Goal: Transaction & Acquisition: Download file/media

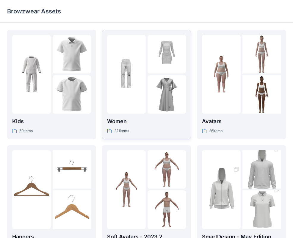
click at [157, 77] on img at bounding box center [166, 94] width 39 height 39
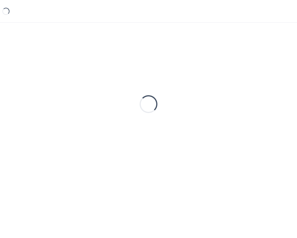
click at [157, 77] on div "Loading..." at bounding box center [148, 104] width 283 height 149
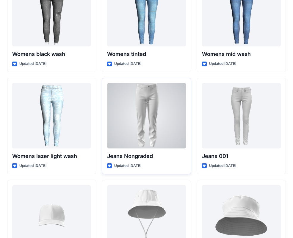
scroll to position [4210, 0]
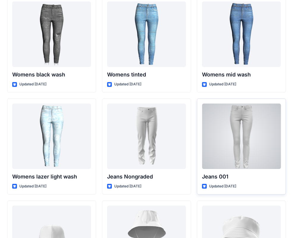
click at [228, 142] on div at bounding box center [241, 135] width 79 height 65
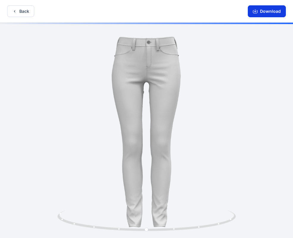
click at [262, 10] on button "Download" at bounding box center [267, 11] width 38 height 12
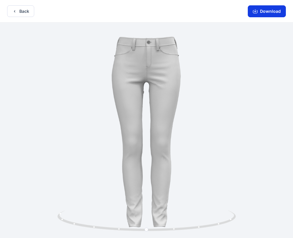
click at [262, 12] on button "Download" at bounding box center [267, 11] width 38 height 12
